Goal: Task Accomplishment & Management: Manage account settings

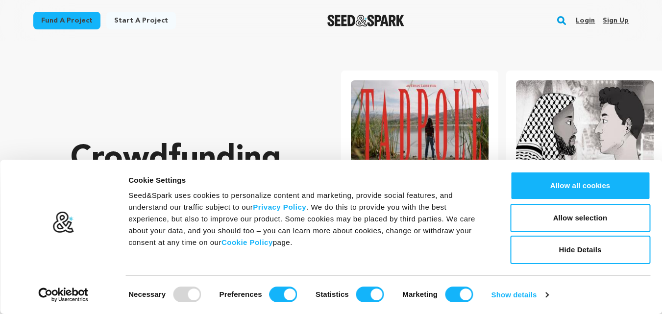
click at [616, 23] on link "Sign up" at bounding box center [615, 21] width 26 height 16
click at [562, 215] on button "Allow selection" at bounding box center [580, 218] width 140 height 28
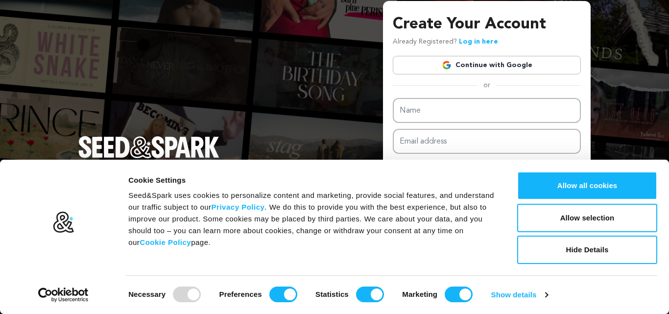
click at [468, 63] on link "Continue with Google" at bounding box center [487, 65] width 188 height 19
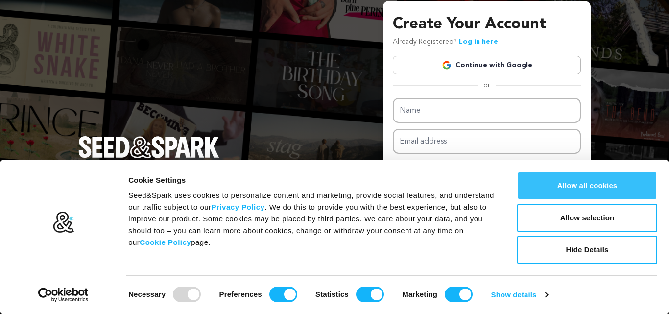
click at [584, 177] on button "Allow all cookies" at bounding box center [587, 185] width 140 height 28
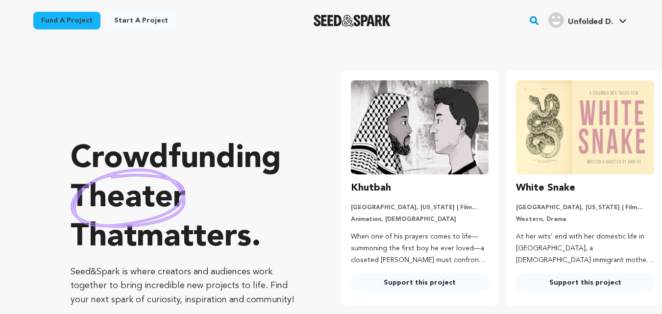
scroll to position [0, 173]
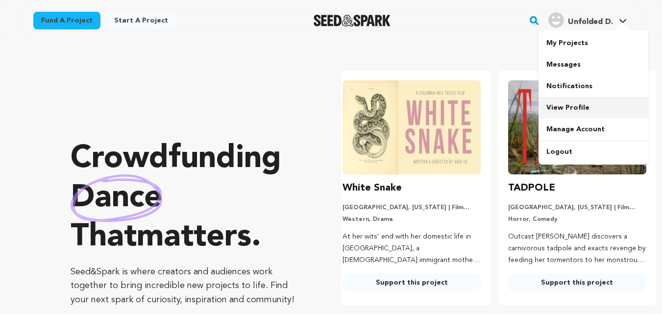
click at [568, 109] on link "View Profile" at bounding box center [593, 108] width 110 height 22
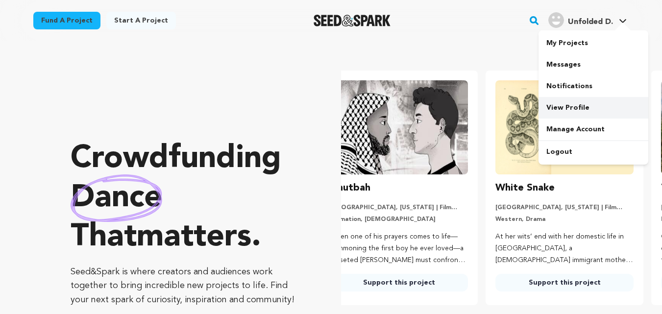
scroll to position [0, 1]
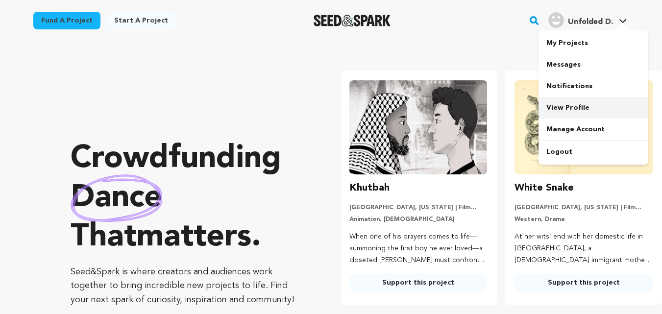
click at [568, 109] on link "View Profile" at bounding box center [593, 108] width 110 height 22
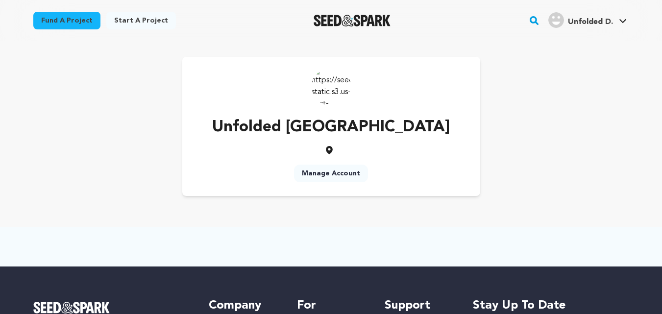
click at [570, 18] on span "Unfolded D." at bounding box center [590, 22] width 45 height 8
click at [566, 101] on link "View Profile" at bounding box center [593, 108] width 110 height 22
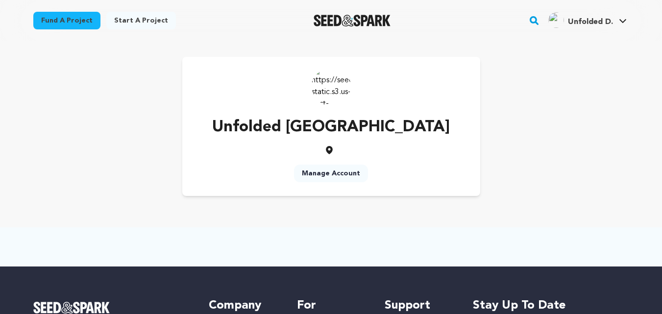
click at [336, 87] on img at bounding box center [330, 86] width 39 height 39
drag, startPoint x: 0, startPoint y: 0, endPoint x: 336, endPoint y: 87, distance: 346.9
click at [336, 87] on img at bounding box center [330, 86] width 39 height 39
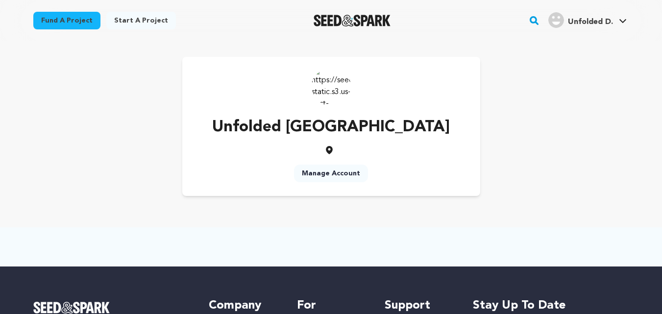
click at [334, 168] on link "Manage Account" at bounding box center [331, 174] width 74 height 18
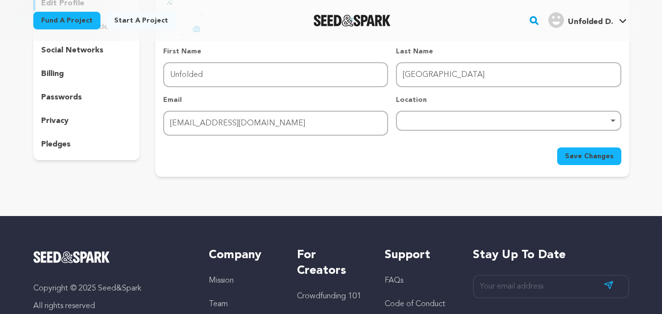
scroll to position [60, 0]
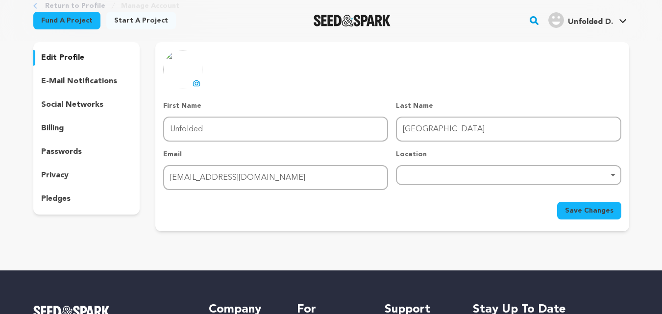
click at [76, 106] on p "social networks" at bounding box center [72, 105] width 62 height 12
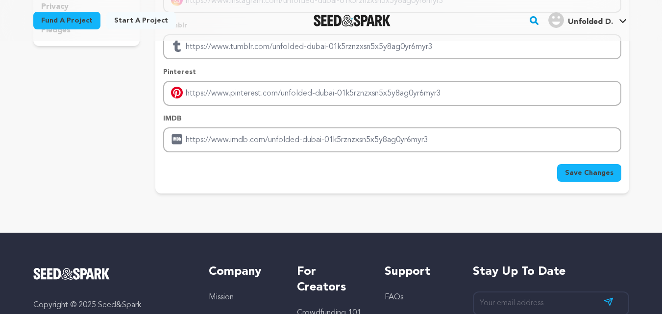
scroll to position [233, 0]
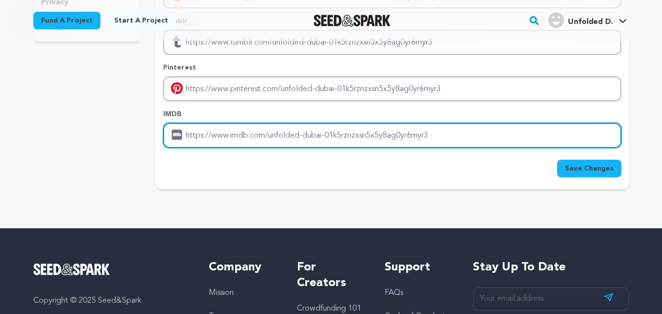
click at [221, 134] on input "Enter IMDB profile link" at bounding box center [391, 135] width 457 height 25
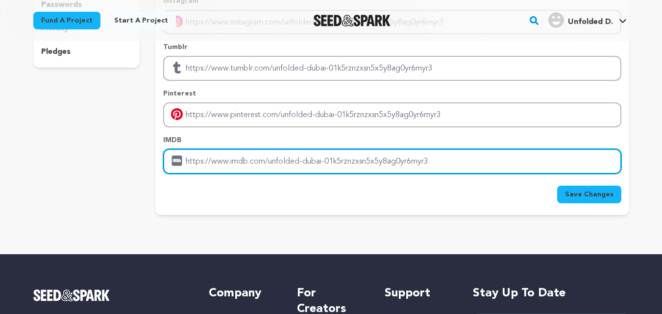
scroll to position [0, 0]
